Goal: Task Accomplishment & Management: Use online tool/utility

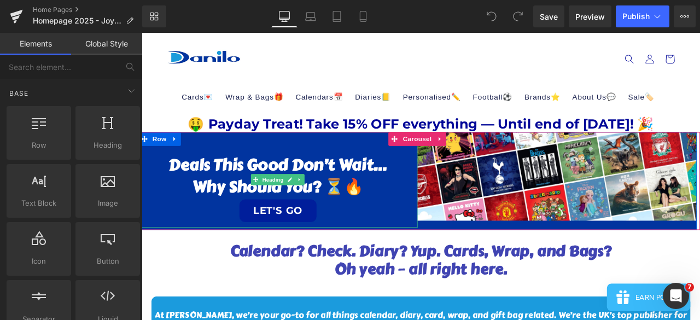
click at [293, 246] on link "LET'S GO" at bounding box center [303, 243] width 91 height 27
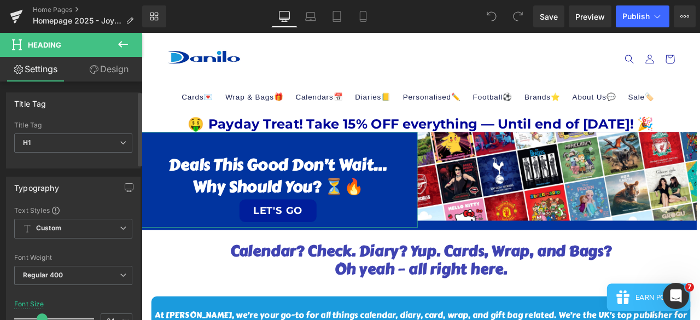
scroll to position [55, 0]
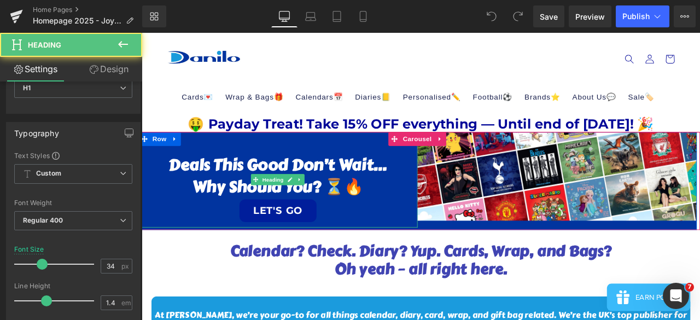
click at [297, 241] on link "LET'S GO" at bounding box center [303, 243] width 91 height 27
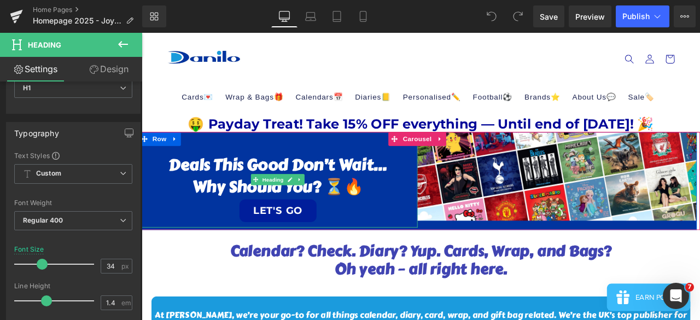
click at [309, 251] on link "LET'S GO" at bounding box center [303, 243] width 91 height 27
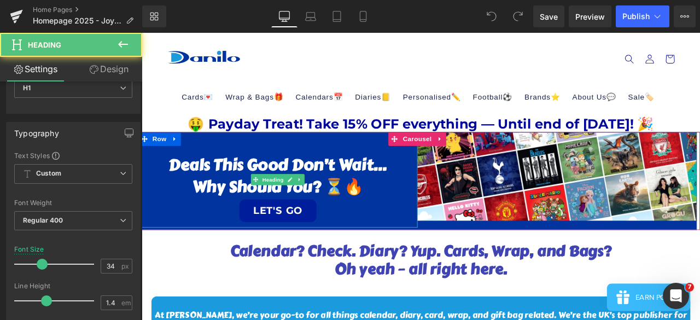
click at [452, 241] on h1 "LET'S GO" at bounding box center [303, 242] width 331 height 28
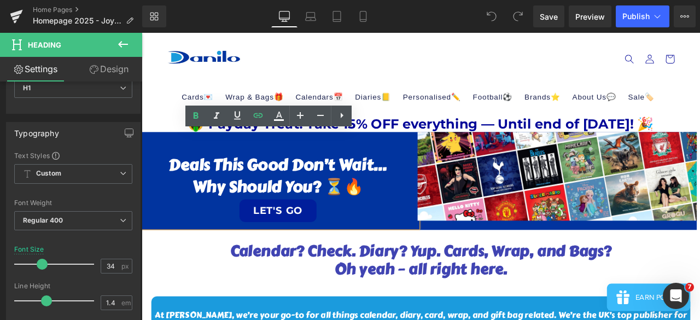
click at [328, 243] on link "LET'S GO" at bounding box center [303, 243] width 91 height 27
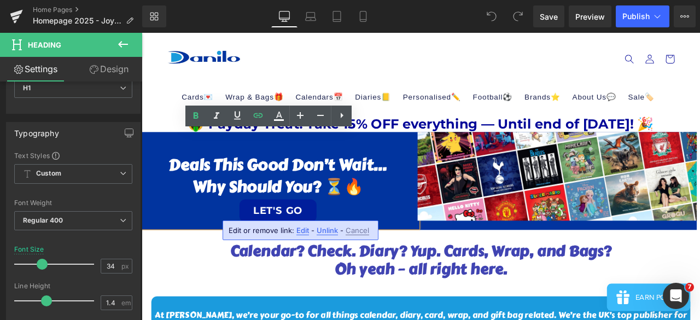
click at [303, 230] on span "Edit" at bounding box center [303, 230] width 13 height 9
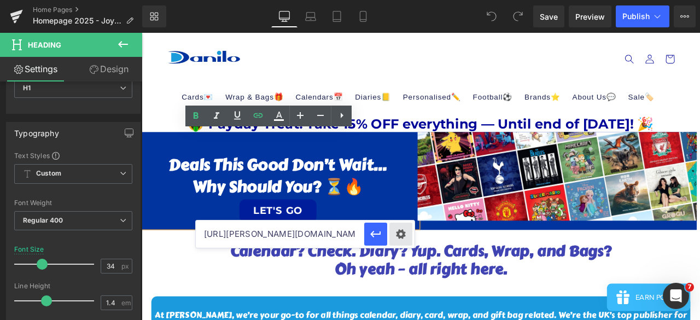
click at [402, 0] on div "Text Color Highlight Color #333333 Edit or remove link: Edit - Unlink - Cancel …" at bounding box center [350, 0] width 700 height 0
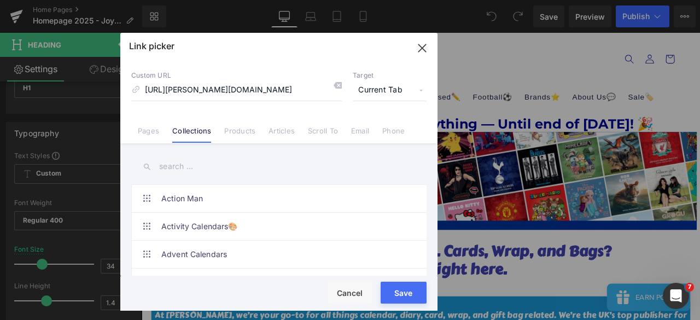
scroll to position [0, 0]
click at [201, 160] on input "text" at bounding box center [278, 166] width 295 height 25
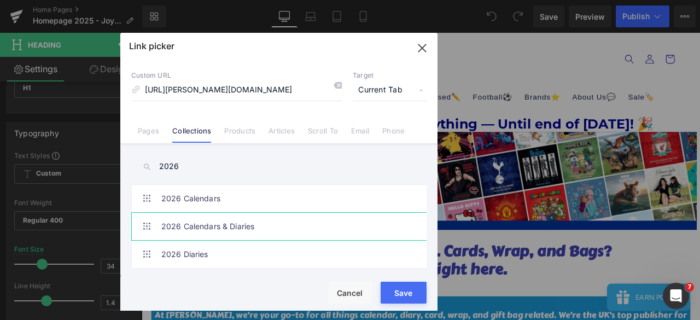
type input "2026"
click at [208, 225] on link "2026 Calendars & Diaries" at bounding box center [281, 226] width 241 height 27
type input "/collections/2026-calendars-diaries"
click at [408, 294] on button "Save" at bounding box center [404, 293] width 46 height 22
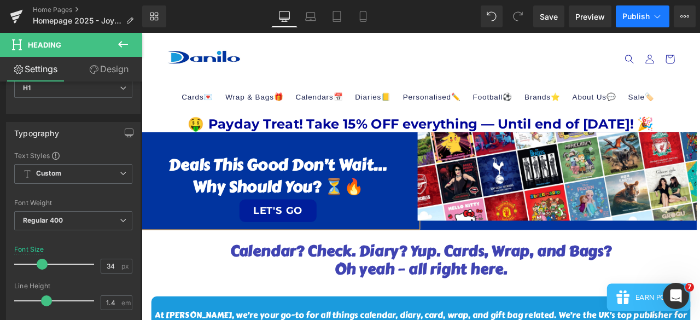
click at [630, 19] on span "Publish" at bounding box center [636, 16] width 27 height 9
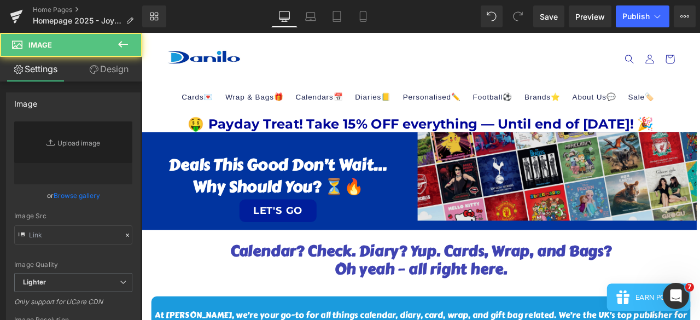
click at [656, 222] on img at bounding box center [634, 203] width 331 height 106
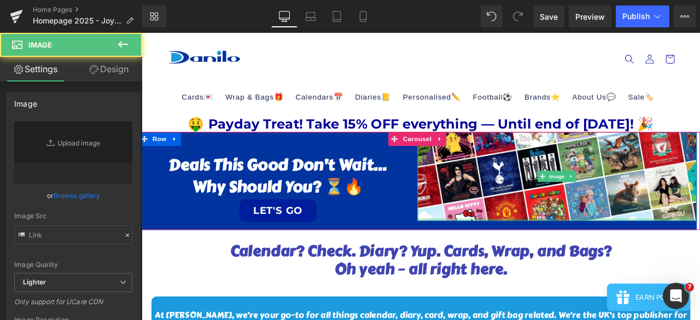
type input "[URL][DOMAIN_NAME]"
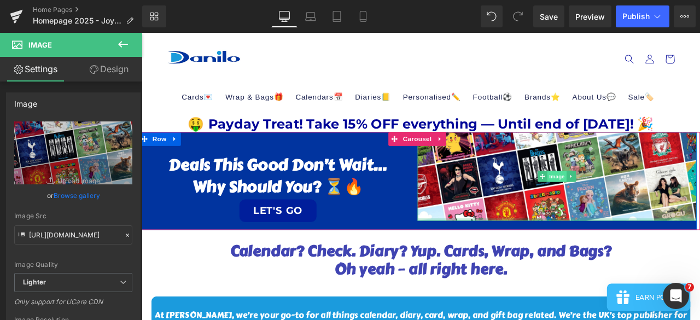
drag, startPoint x: 633, startPoint y: 254, endPoint x: 634, endPoint y: 207, distance: 47.1
click at [634, 207] on div "Image" at bounding box center [634, 203] width 331 height 106
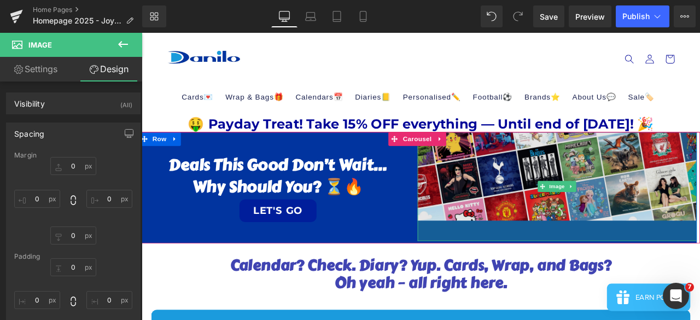
type input "0px"
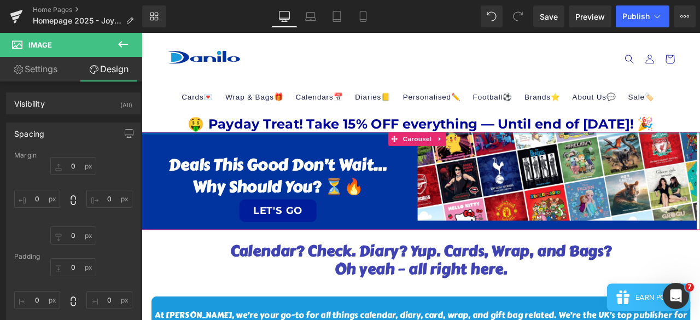
drag, startPoint x: 641, startPoint y: 252, endPoint x: 639, endPoint y: 151, distance: 101.3
click at [639, 151] on div "Deals this good don’t wait… why shou ld you? ⏳🔥 LET'S GO Heading Image Row ‹ › …" at bounding box center [473, 208] width 662 height 116
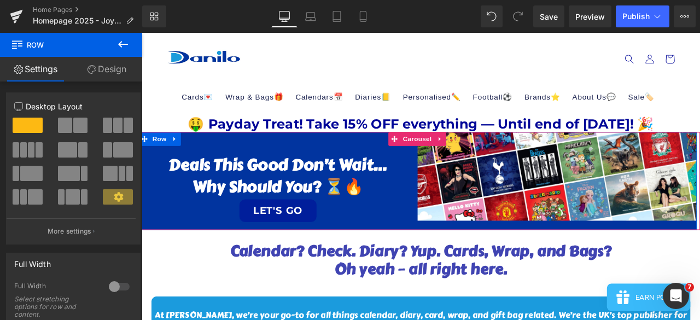
drag, startPoint x: 514, startPoint y: 268, endPoint x: 517, endPoint y: 256, distance: 12.5
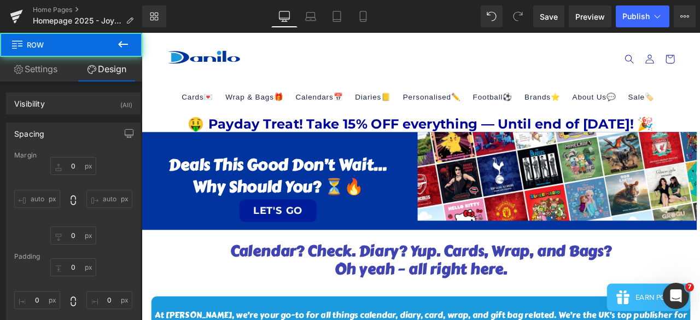
type input "0"
type input "S"
type input "0"
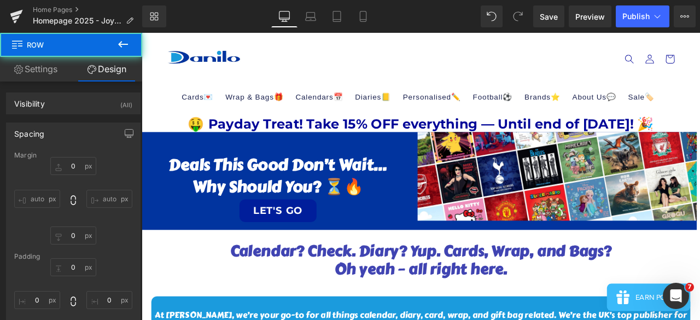
type input "0"
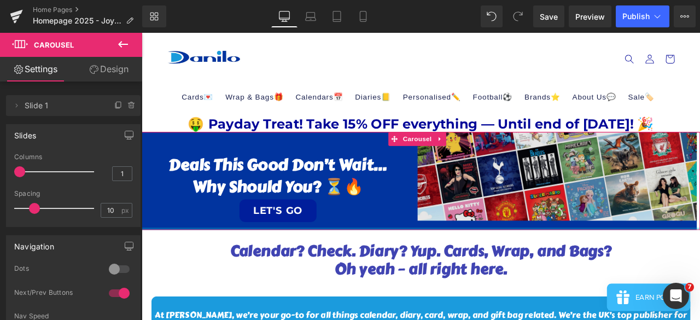
drag, startPoint x: 478, startPoint y: 264, endPoint x: 478, endPoint y: 231, distance: 32.8
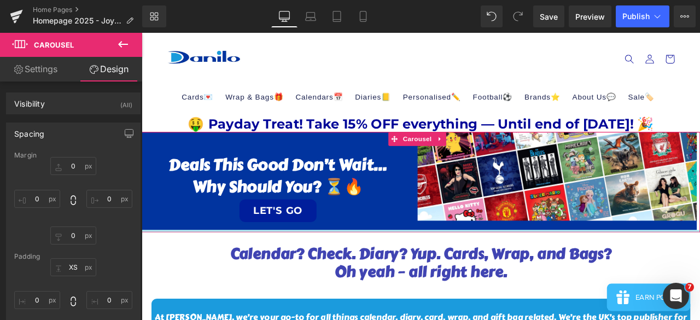
type input "0px"
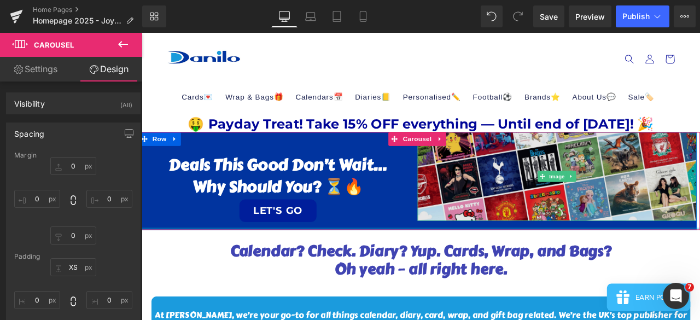
drag, startPoint x: 524, startPoint y: 264, endPoint x: 526, endPoint y: 248, distance: 16.0
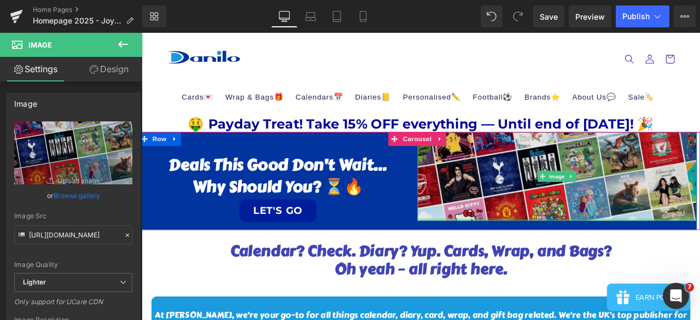
drag, startPoint x: 544, startPoint y: 252, endPoint x: 537, endPoint y: 217, distance: 35.7
click at [537, 217] on div "Image" at bounding box center [634, 203] width 331 height 106
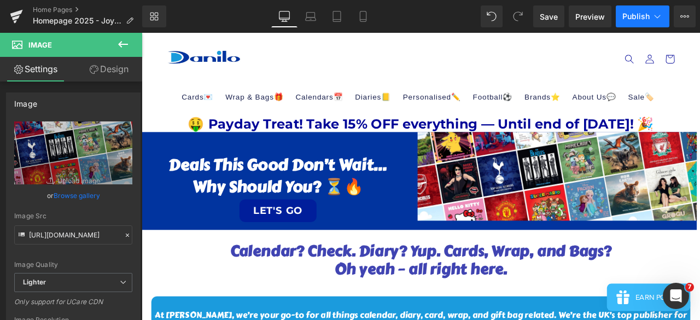
click at [639, 8] on button "Publish" at bounding box center [643, 16] width 54 height 22
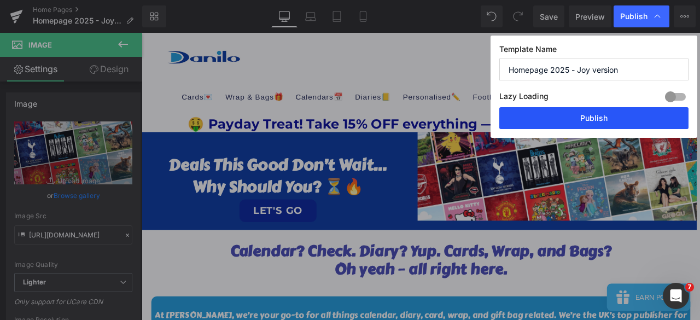
click at [600, 114] on button "Publish" at bounding box center [594, 118] width 189 height 22
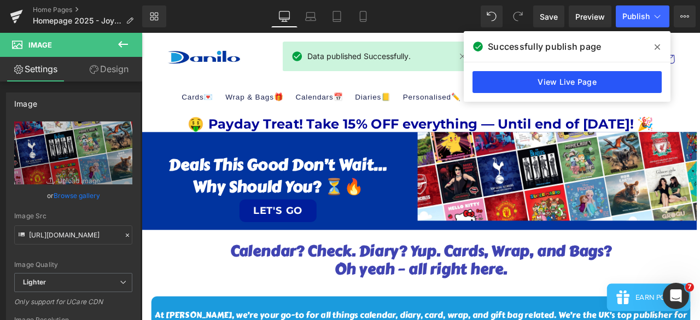
click at [575, 82] on link "View Live Page" at bounding box center [567, 82] width 189 height 22
